Goal: Share content: Share content

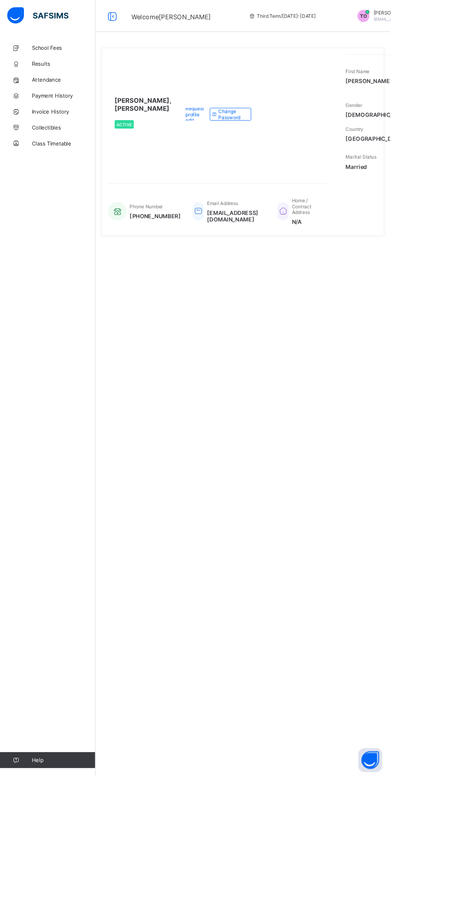
click at [256, 138] on icon at bounding box center [252, 135] width 7 height 6
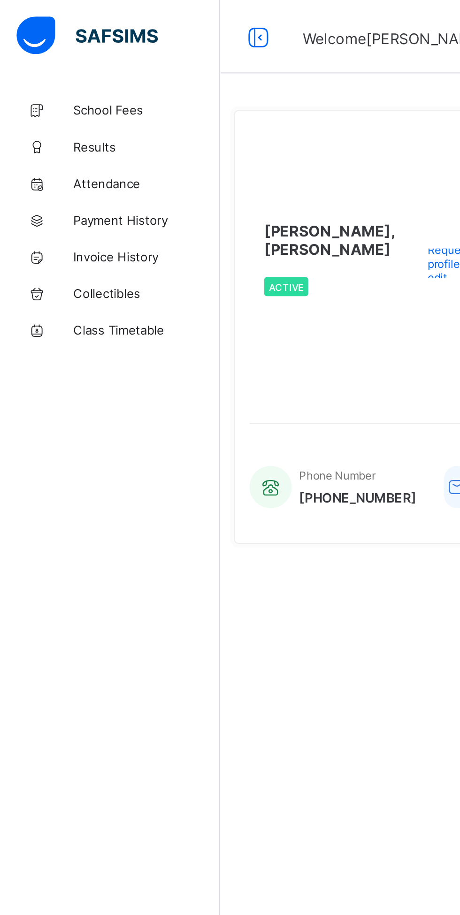
click at [46, 76] on span "Results" at bounding box center [75, 75] width 75 height 8
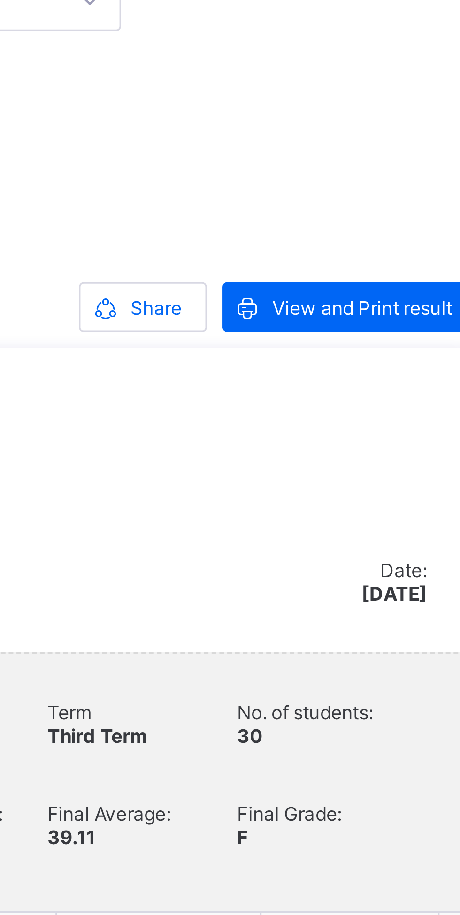
scroll to position [129, 0]
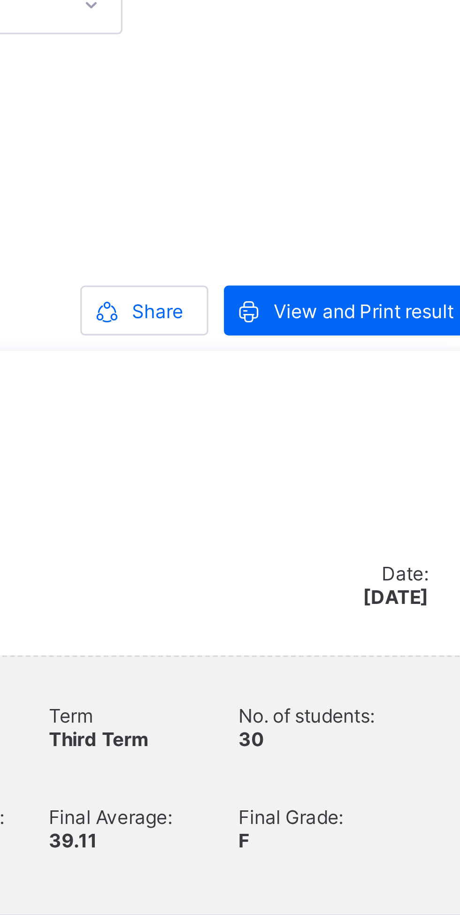
click at [340, 96] on span "Share" at bounding box center [347, 93] width 15 height 7
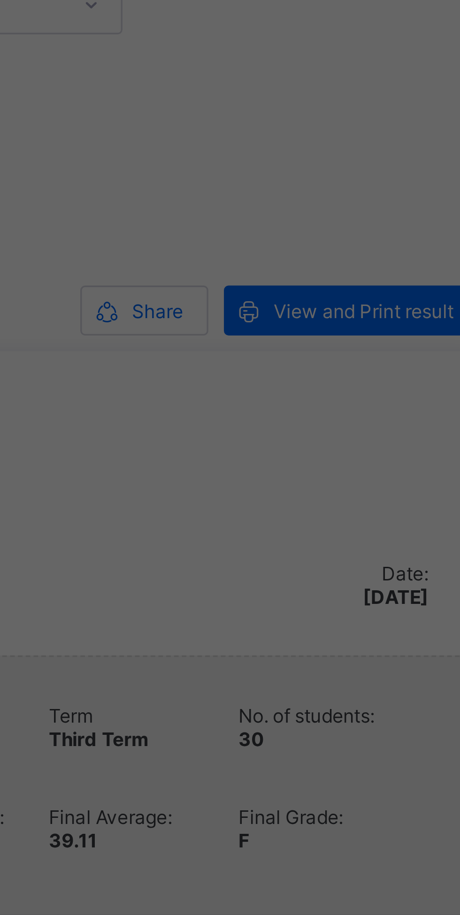
click at [348, 99] on div "× Share via E-mail Recipient Emails john.doe@flexisaf.com Cancel Share Results" at bounding box center [230, 457] width 460 height 915
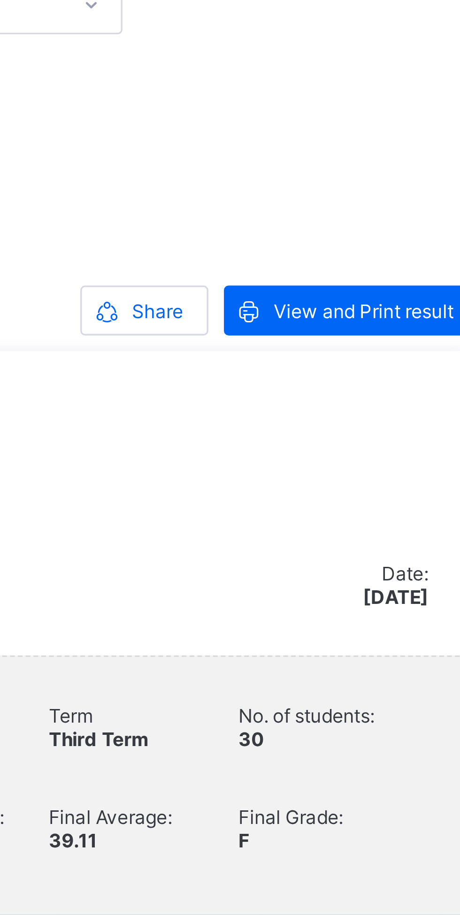
click at [343, 93] on span "Share" at bounding box center [347, 93] width 15 height 7
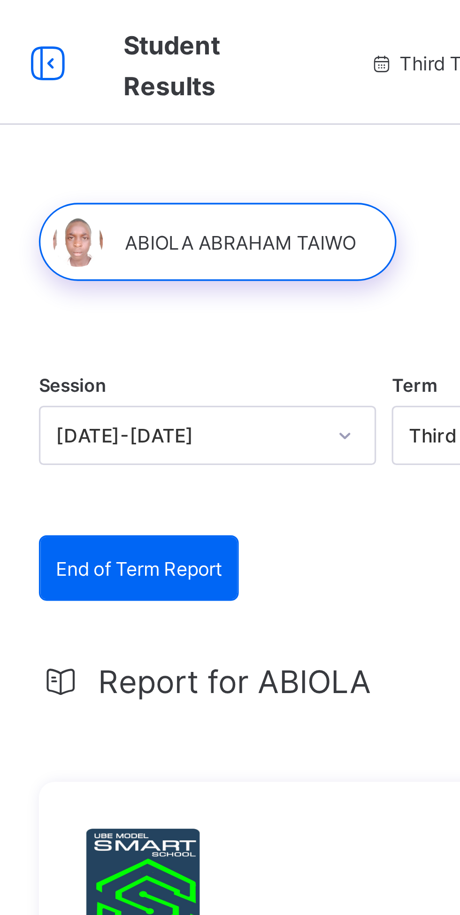
click at [182, 174] on div "End of Term Report" at bounding box center [159, 170] width 59 height 19
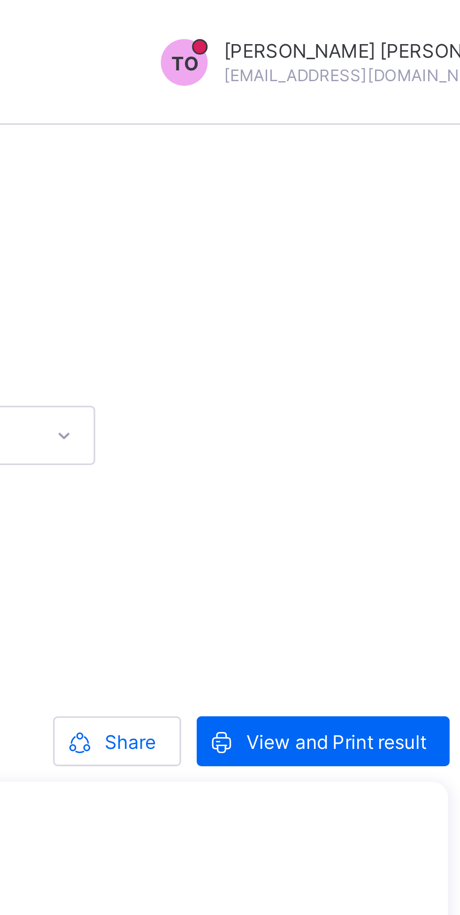
click at [411, 129] on div "Session 2024-2025 Term Third Term" at bounding box center [285, 132] width 313 height 58
click at [403, 24] on div "TO TAIWO, Olajide Isaac taiwola2008@gmail.com" at bounding box center [417, 19] width 141 height 14
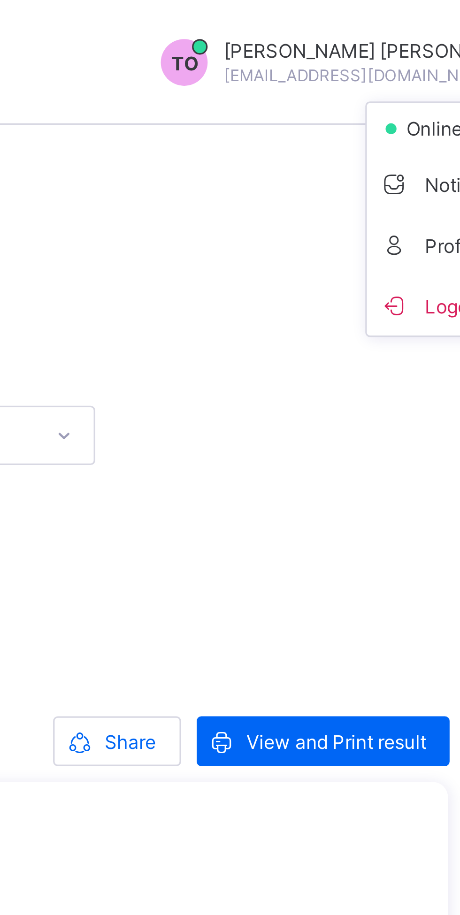
click at [328, 60] on div "Session 2024-2025 Term Third Term End of Term Report End of Term Report Report …" at bounding box center [286, 784] width 347 height 1474
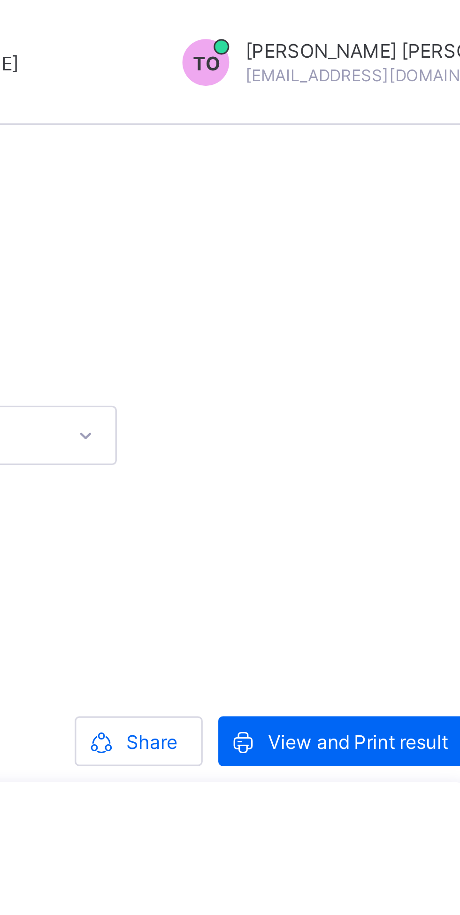
click at [375, 18] on span "TAIWO, Olajide Isaac" at bounding box center [421, 15] width 92 height 7
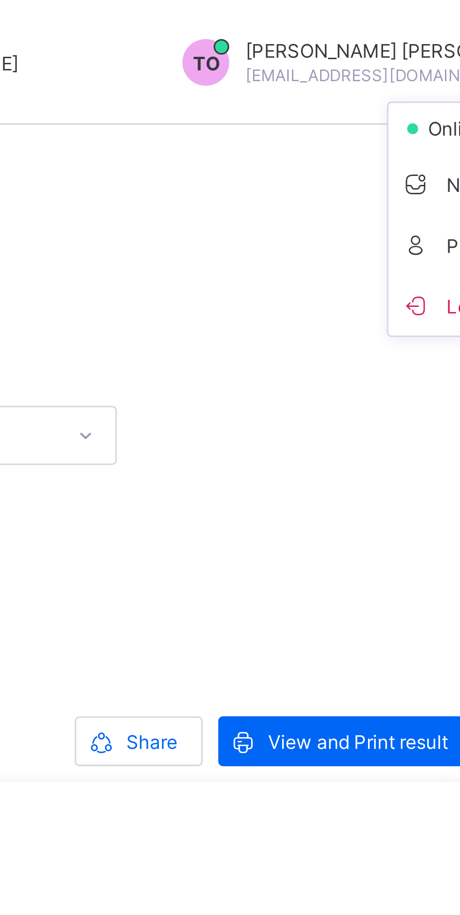
click at [394, 165] on div "End of Term Report End of Term Report Report for ABIOLA Share View and Print re…" at bounding box center [285, 834] width 313 height 1346
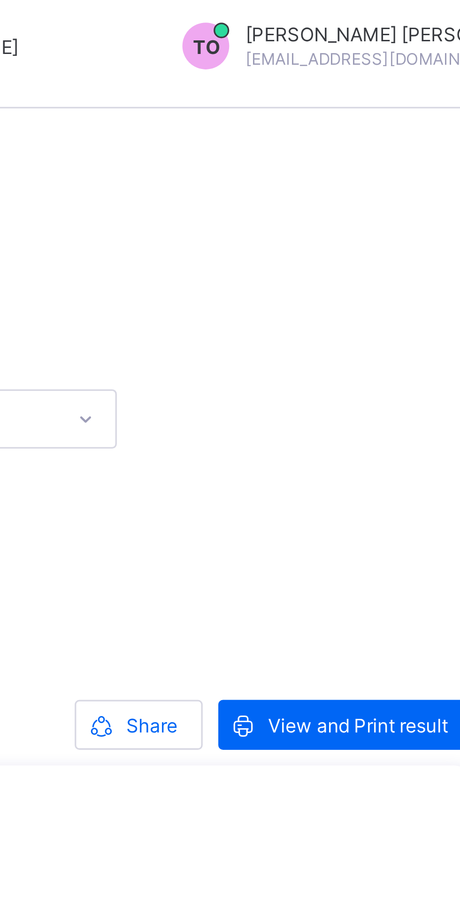
click at [354, 225] on div "Share" at bounding box center [343, 222] width 38 height 15
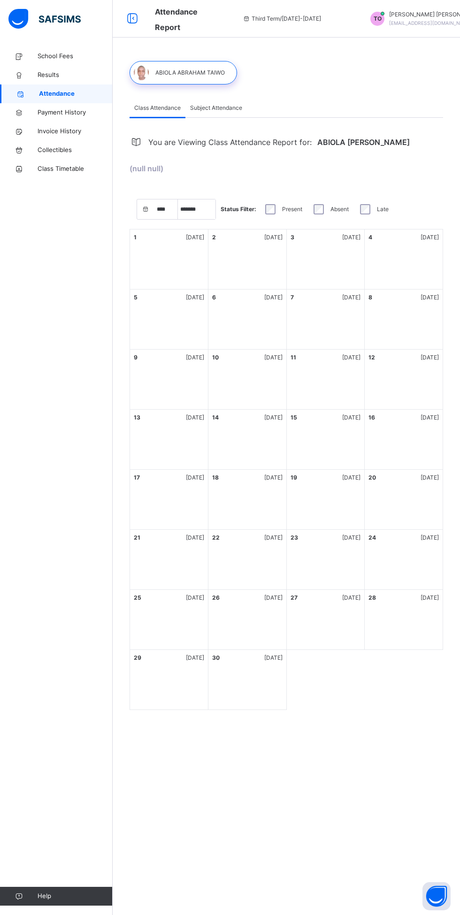
select select "****"
select select "*"
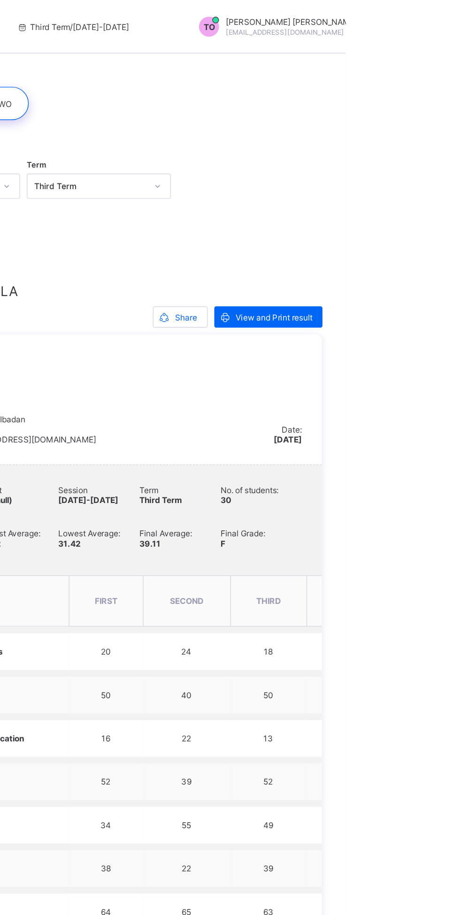
click at [331, 223] on icon at bounding box center [332, 223] width 10 height 9
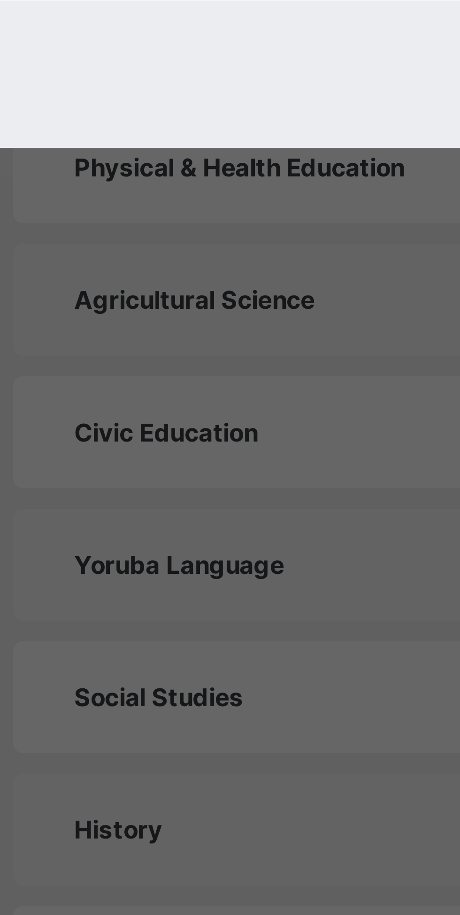
click at [207, 465] on input "**********" at bounding box center [168, 462] width 76 height 7
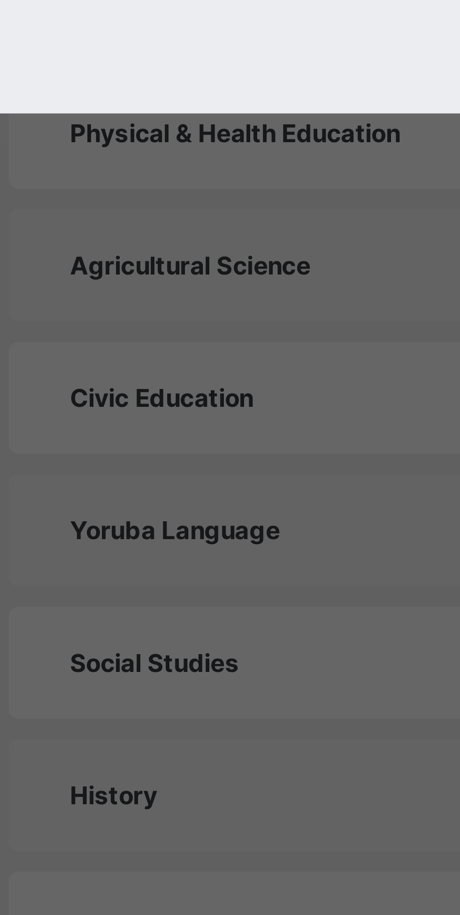
click at [207, 465] on input "**********" at bounding box center [168, 462] width 76 height 7
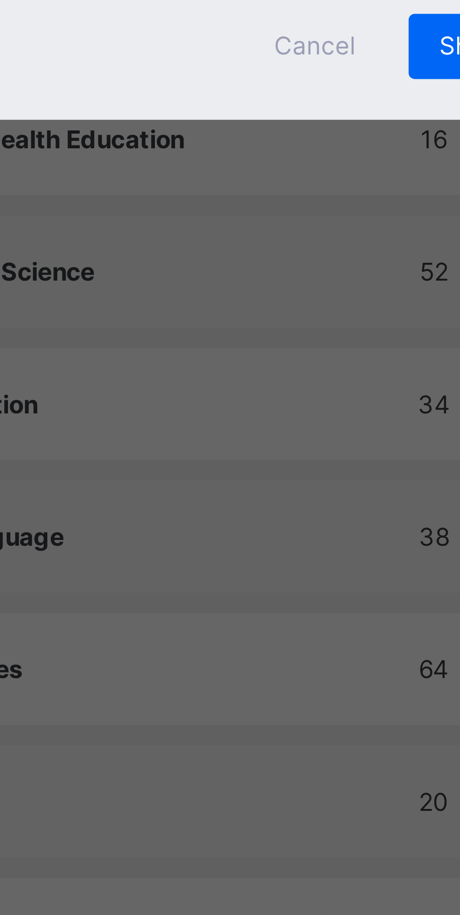
click at [207, 465] on input "**********" at bounding box center [168, 462] width 76 height 7
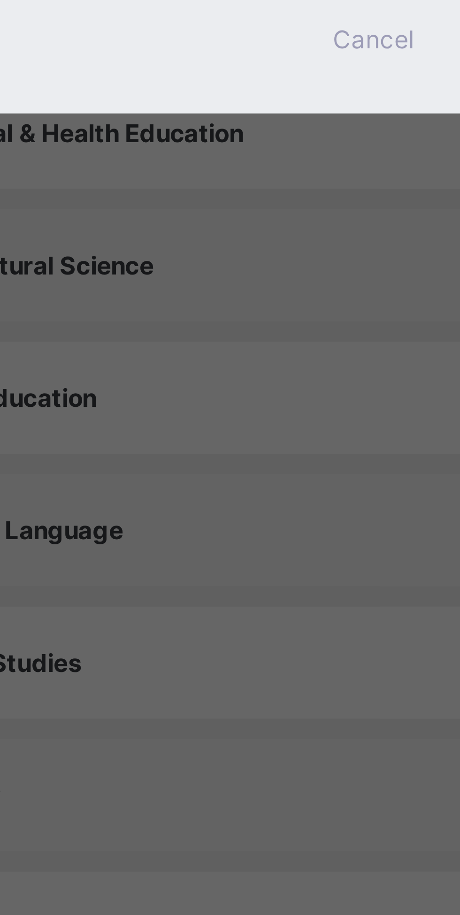
type input "**********"
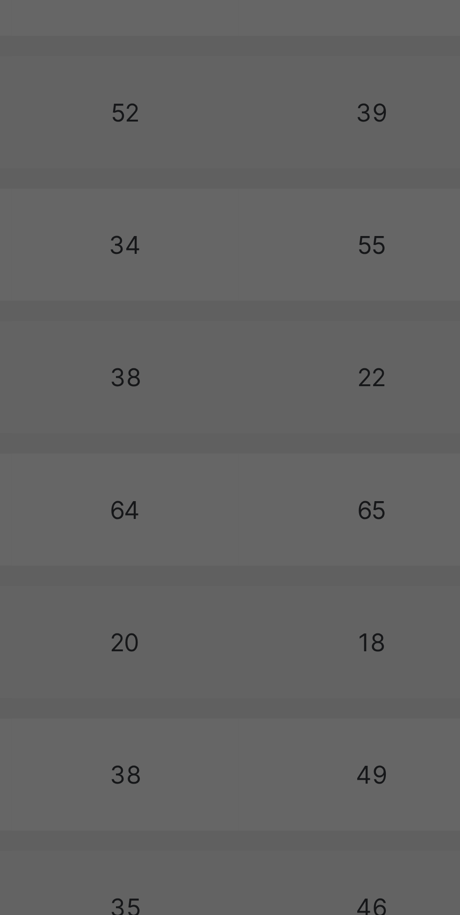
click at [328, 501] on span "Share Results" at bounding box center [310, 497] width 36 height 7
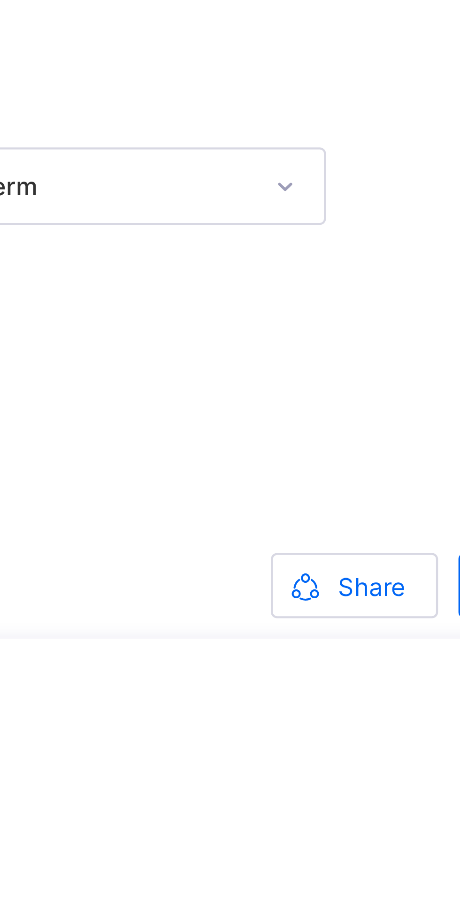
click at [353, 227] on span "Share" at bounding box center [347, 222] width 15 height 7
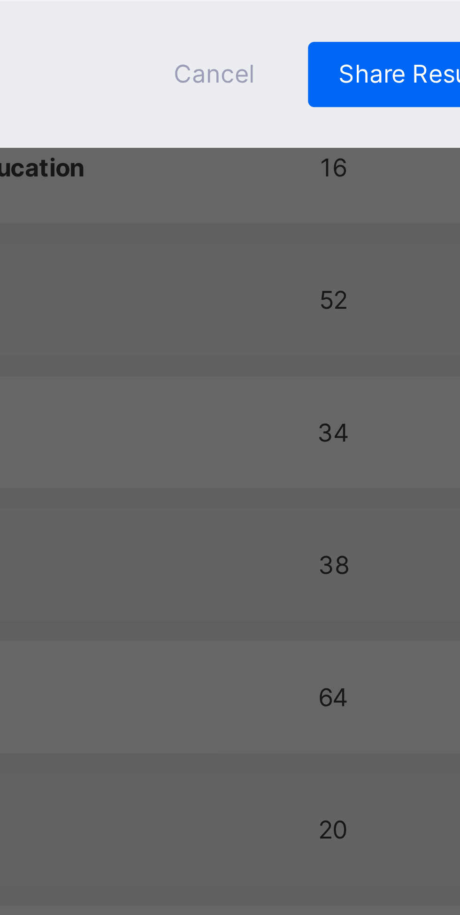
type input "**********"
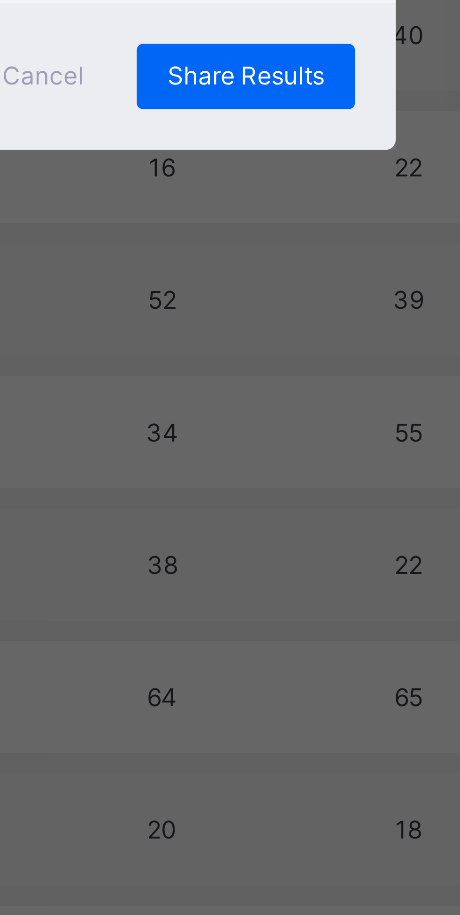
click at [328, 501] on span "Share Results" at bounding box center [310, 497] width 36 height 7
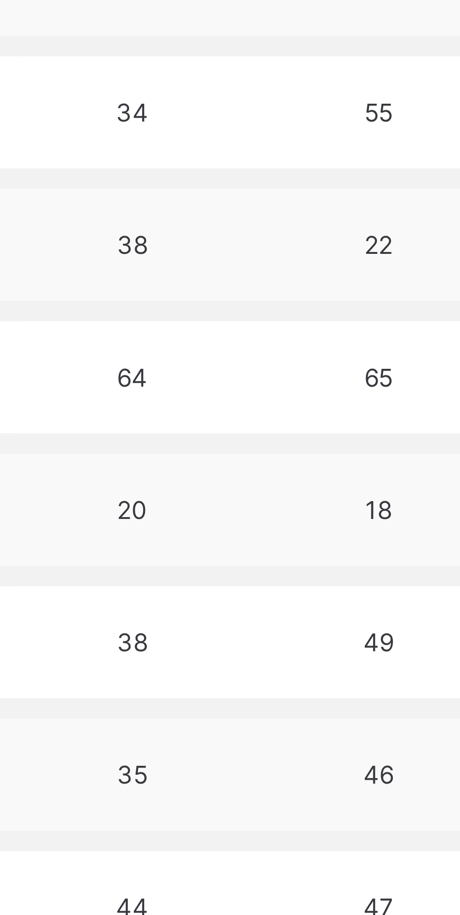
scroll to position [90, 0]
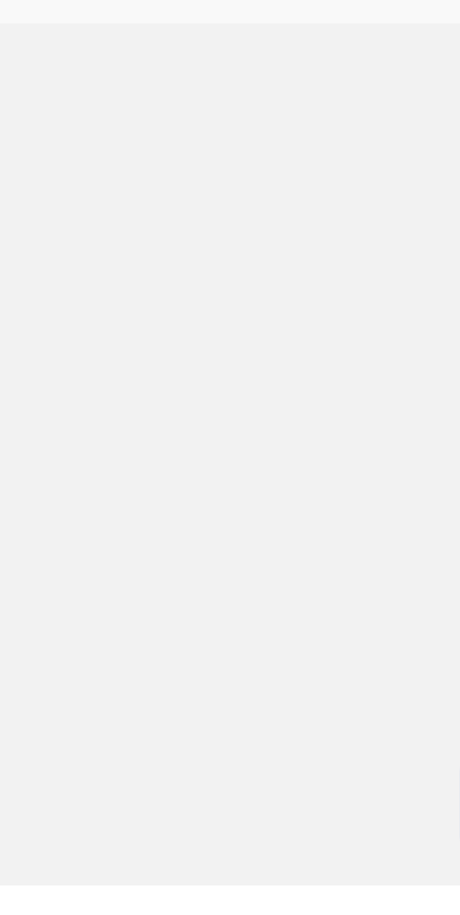
click at [383, 716] on td "35" at bounding box center [404, 703] width 53 height 26
click at [382, 716] on td "35" at bounding box center [404, 703] width 53 height 26
click at [384, 716] on td "35" at bounding box center [404, 703] width 53 height 26
click at [385, 716] on td "35" at bounding box center [404, 703] width 53 height 26
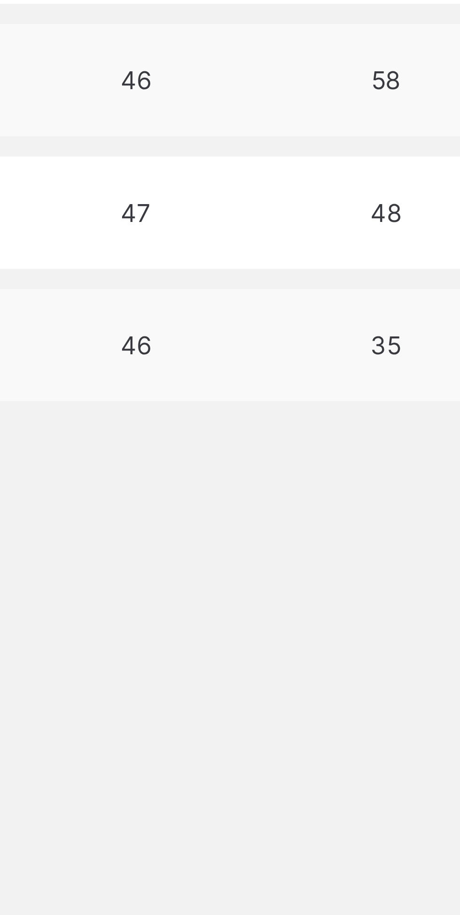
click at [379, 655] on td "58" at bounding box center [404, 642] width 53 height 26
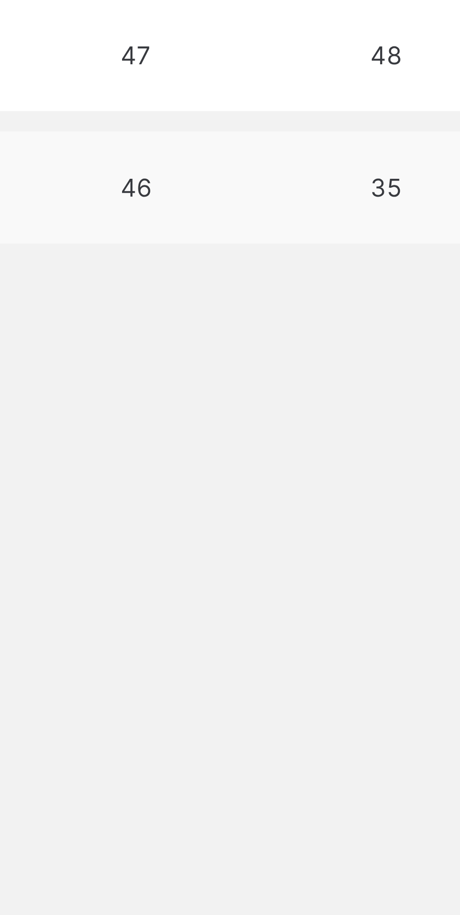
click at [380, 686] on td "48" at bounding box center [404, 673] width 53 height 26
click at [379, 716] on td "35" at bounding box center [404, 703] width 53 height 26
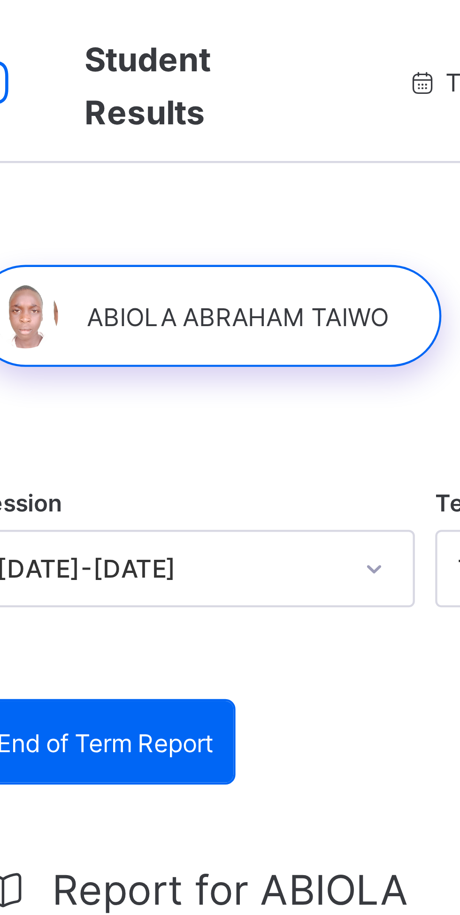
scroll to position [0, 0]
